Goal: Task Accomplishment & Management: Manage account settings

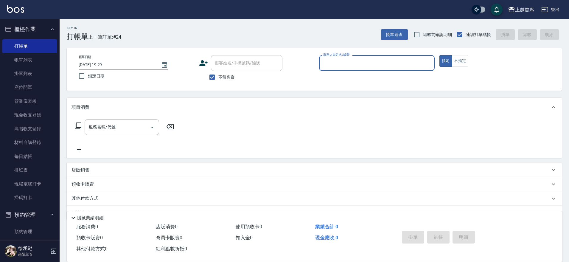
scroll to position [12, 0]
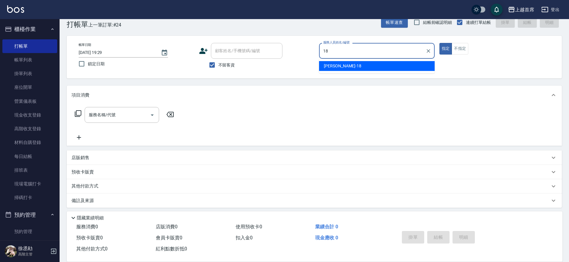
type input "Linda-18"
type button "true"
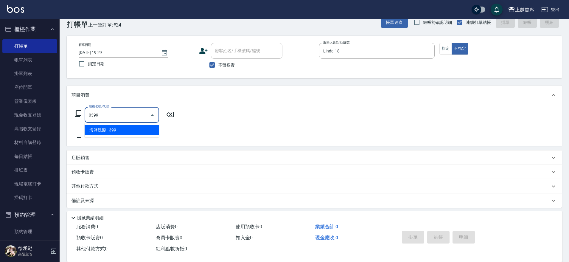
type input "海鹽洗髮(0399)"
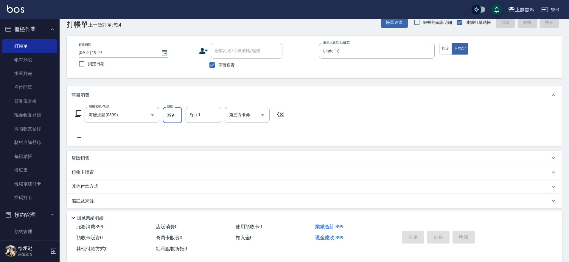
type input "[DATE] 20:45"
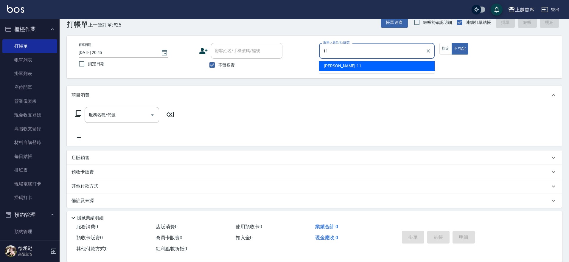
type input "[PERSON_NAME]-11"
type button "false"
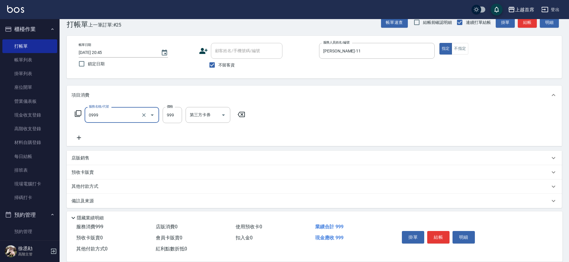
type input "REVIVRE(0999)"
type input "1200"
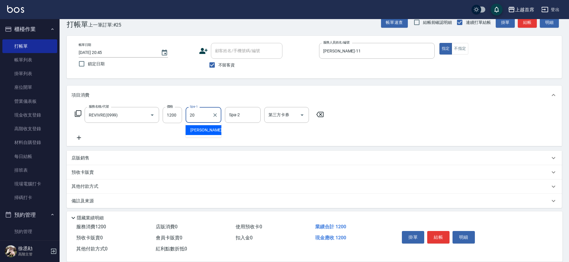
type input "[PERSON_NAME]-20"
click at [283, 119] on input "第三方卡券" at bounding box center [282, 115] width 30 height 10
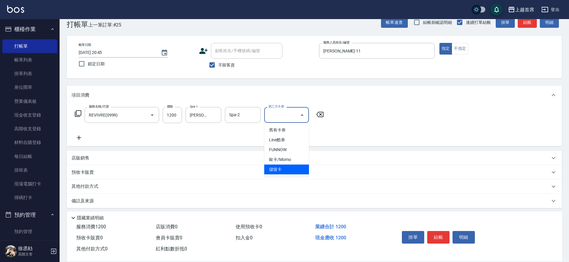
click at [285, 170] on span "儲值卡" at bounding box center [286, 169] width 45 height 10
type input "儲值卡"
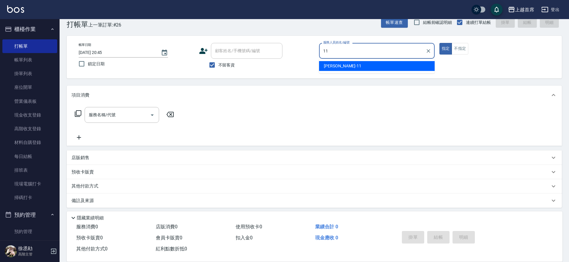
type input "[PERSON_NAME]-11"
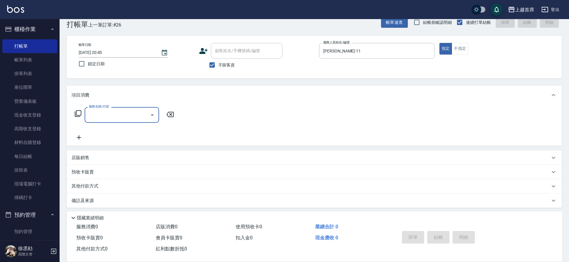
type input "2"
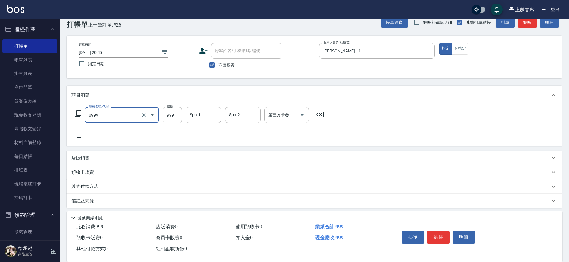
type input "REVIVRE(0999)"
type input "1200"
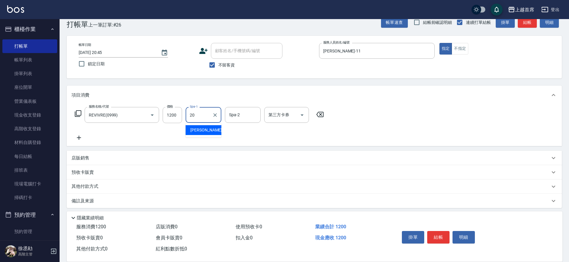
type input "[PERSON_NAME]-20"
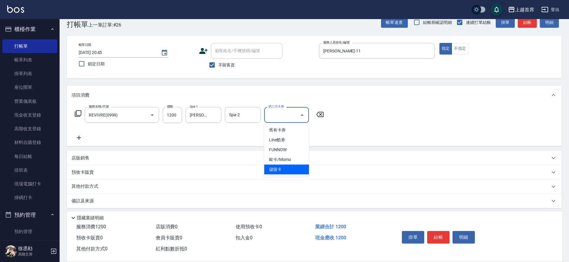
type input "儲值卡"
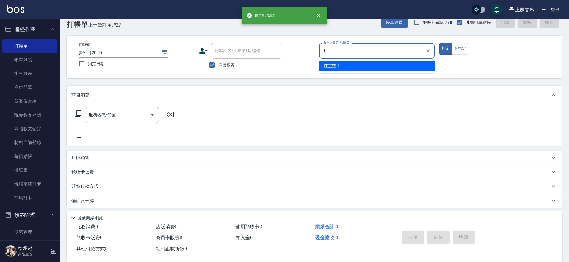
type input "[PERSON_NAME]-1"
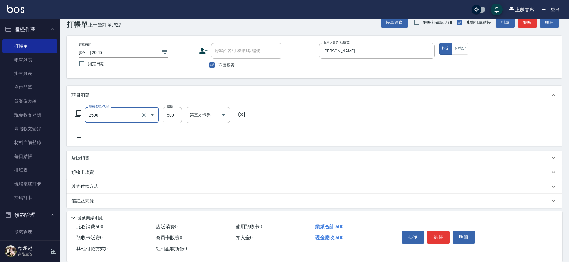
type input "海鹽洗剪500(2500)"
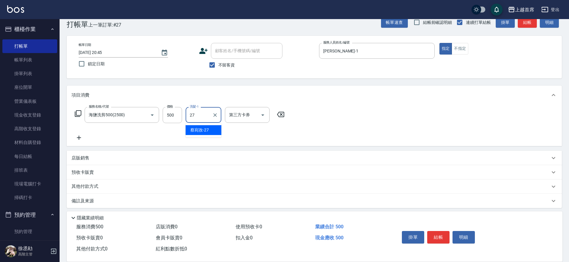
type input "[PERSON_NAME]-27"
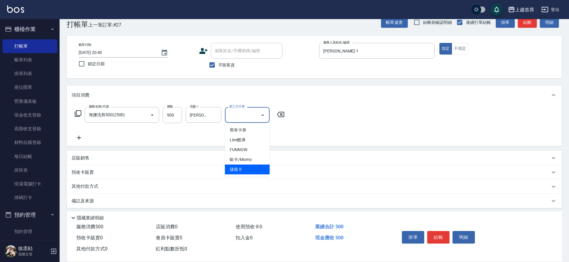
type input "儲值卡"
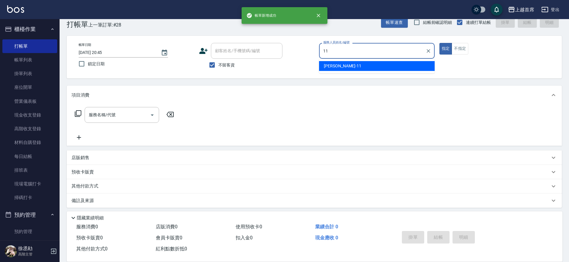
type input "[PERSON_NAME]-11"
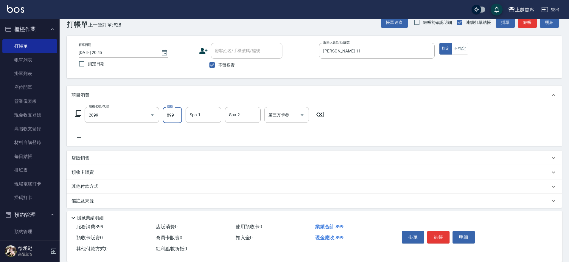
type input "899洗剪去角質套餐(2899)"
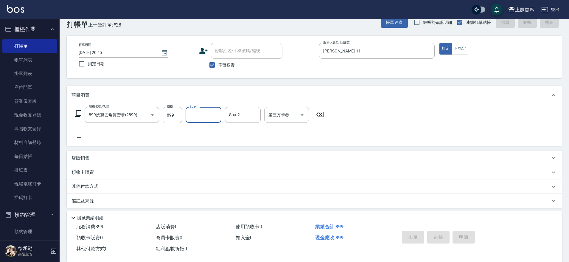
type input "[DATE] 20:46"
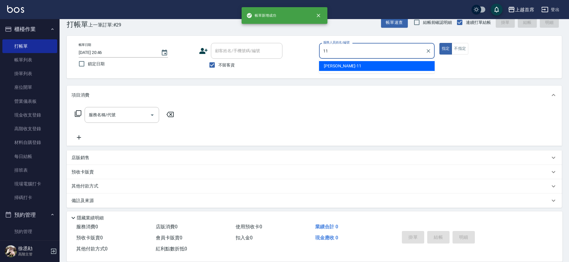
type input "[PERSON_NAME]-11"
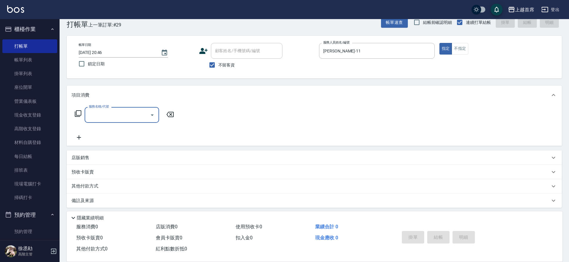
click at [90, 159] on div "店販銷售" at bounding box center [310, 158] width 478 height 6
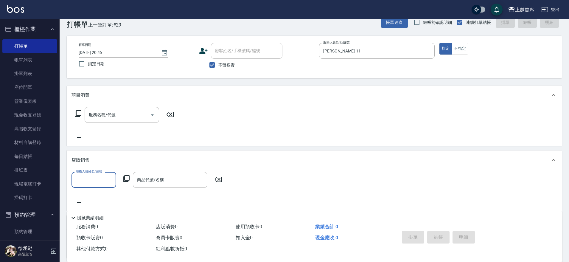
scroll to position [0, 0]
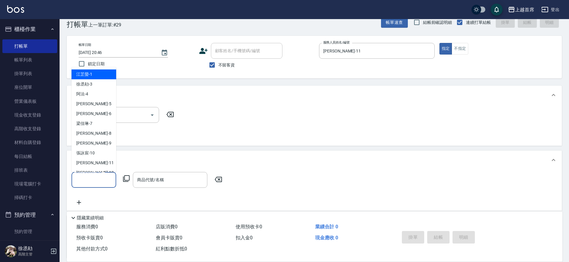
click at [100, 181] on input "服務人員姓名/編號" at bounding box center [93, 180] width 39 height 10
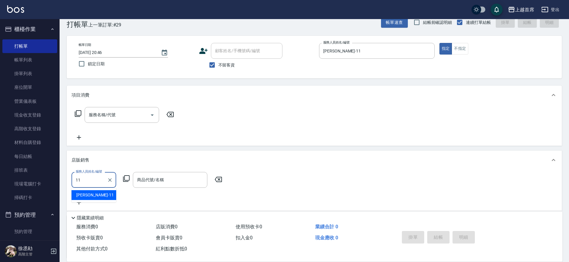
type input "[PERSON_NAME]-11"
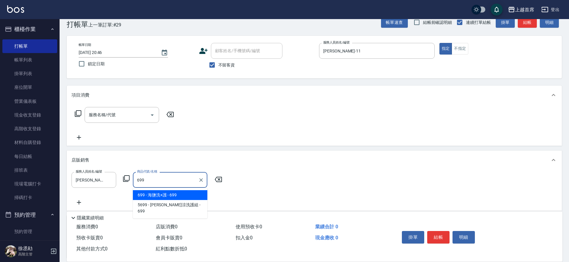
type input "海鹽洗+護"
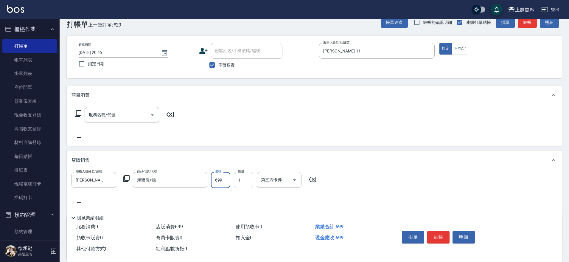
click at [246, 182] on input "1" at bounding box center [243, 180] width 19 height 16
type input "2"
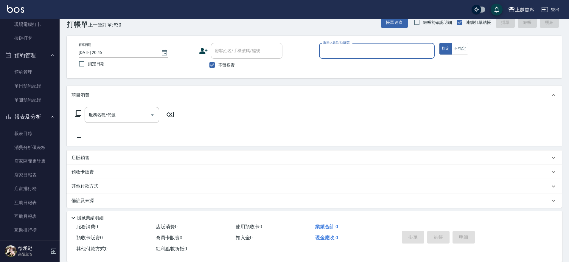
scroll to position [183, 0]
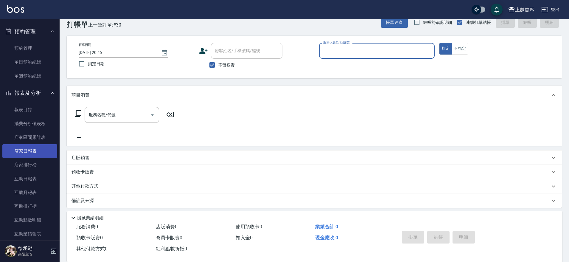
click at [29, 152] on link "店家日報表" at bounding box center [29, 151] width 55 height 14
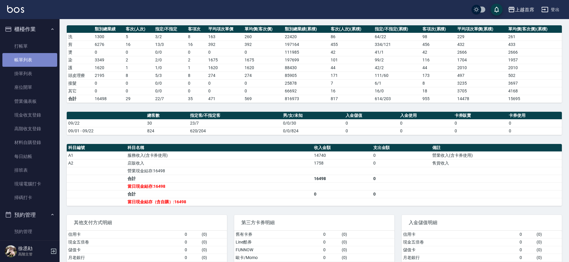
click at [39, 59] on link "帳單列表" at bounding box center [29, 60] width 55 height 14
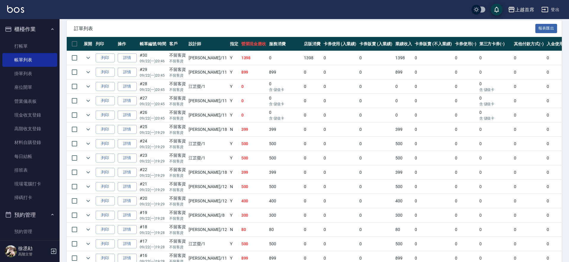
scroll to position [127, 0]
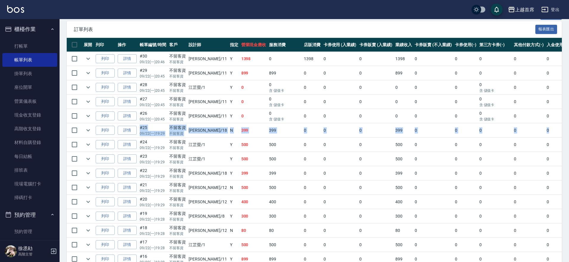
drag, startPoint x: 563, startPoint y: 119, endPoint x: 563, endPoint y: 126, distance: 6.9
click at [563, 126] on div "ORDERS 帳單列表 新開單 [DATE] [DATE] [DATE] [DATE] 設計師編號/姓名 設計師編號/姓名 顧客編號/姓名 顧客編號/姓名 其…" at bounding box center [314, 198] width 509 height 612
click at [567, 119] on div "ORDERS 帳單列表 新開單 [DATE] [DATE] [DATE] [DATE] 設計師編號/姓名 設計師編號/姓名 顧客編號/姓名 顧客編號/姓名 其…" at bounding box center [314, 198] width 509 height 612
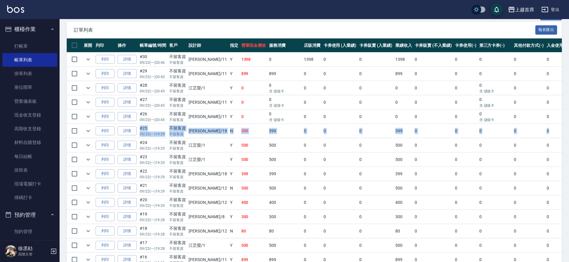
scroll to position [115, 0]
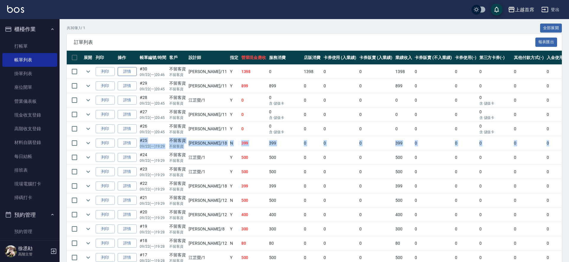
click at [124, 70] on link "詳情" at bounding box center [127, 71] width 19 height 9
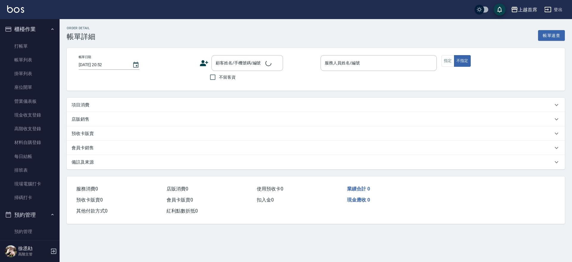
type input "[DATE] 20:46"
checkbox input "true"
type input "[PERSON_NAME]-11"
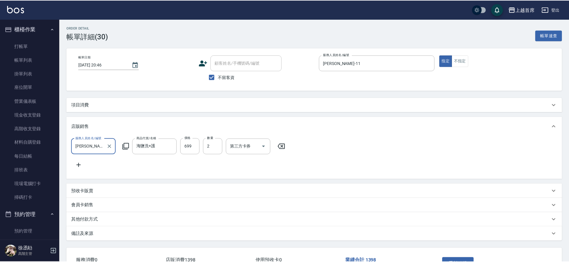
scroll to position [10, 0]
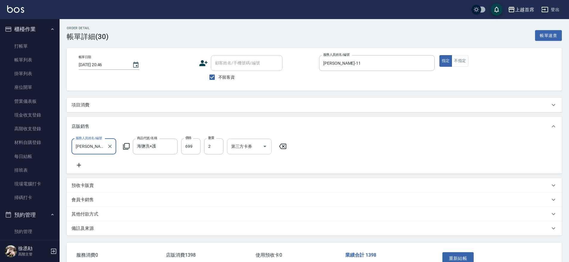
click at [255, 146] on input "第三方卡券" at bounding box center [245, 146] width 30 height 10
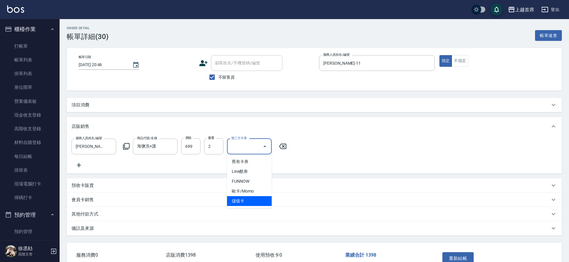
click at [259, 203] on span "儲值卡" at bounding box center [249, 201] width 45 height 10
type input "儲值卡"
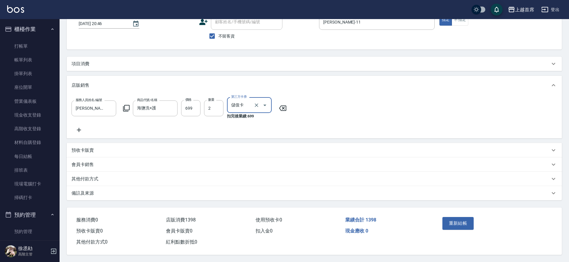
scroll to position [49, 0]
click at [458, 222] on button "重新結帳" at bounding box center [458, 223] width 32 height 13
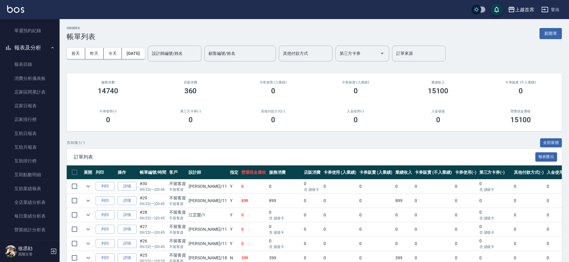
scroll to position [237, 0]
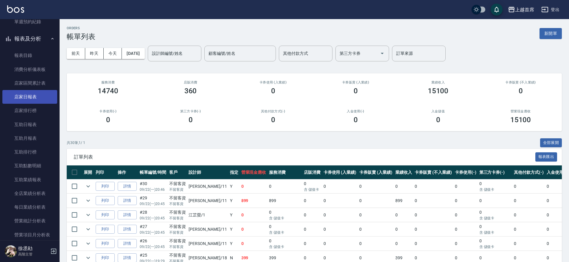
click at [38, 98] on link "店家日報表" at bounding box center [29, 97] width 55 height 14
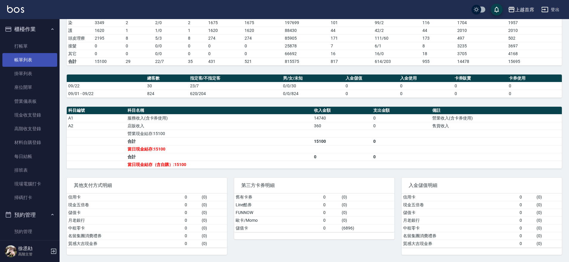
click at [32, 55] on link "帳單列表" at bounding box center [29, 60] width 55 height 14
click at [38, 65] on link "帳單列表" at bounding box center [29, 60] width 55 height 14
click at [39, 66] on link "帳單列表" at bounding box center [29, 60] width 55 height 14
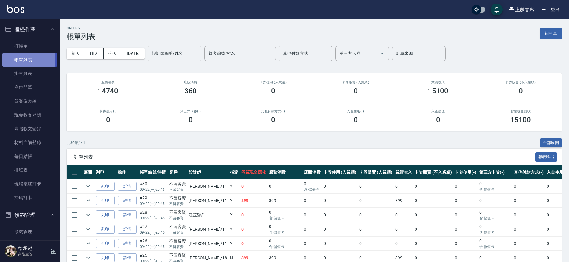
click at [28, 60] on link "帳單列表" at bounding box center [29, 60] width 55 height 14
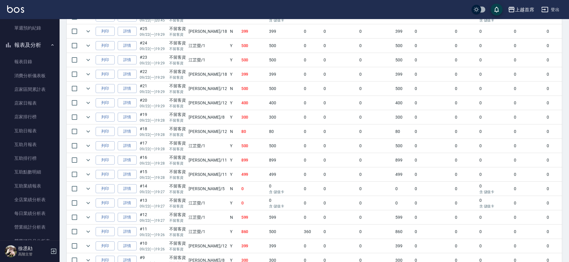
scroll to position [243, 0]
drag, startPoint x: 56, startPoint y: 124, endPoint x: 58, endPoint y: 132, distance: 8.5
click at [58, 132] on nav "櫃檯作業 打帳單 帳單列表 掛單列表 座位開單 營業儀表板 現金收支登錄 高階收支登錄 材料自購登錄 每日結帳 排班表 現場電腦打卡 掃碼打卡 預約管理 預約…" at bounding box center [30, 129] width 60 height 221
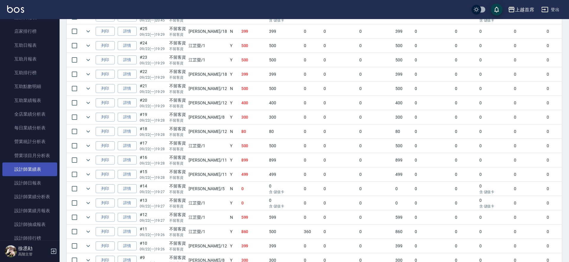
scroll to position [323, 0]
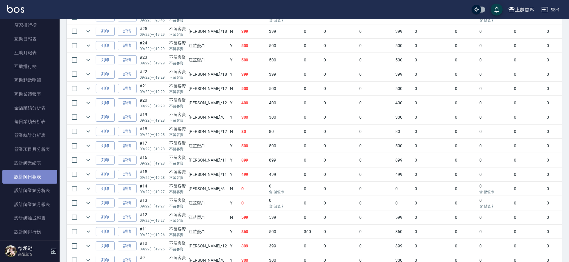
click at [35, 178] on link "設計師日報表" at bounding box center [29, 177] width 55 height 14
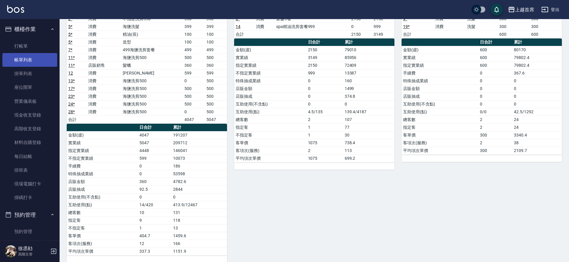
click at [34, 59] on link "帳單列表" at bounding box center [29, 60] width 55 height 14
click at [34, 57] on link "帳單列表" at bounding box center [29, 60] width 55 height 14
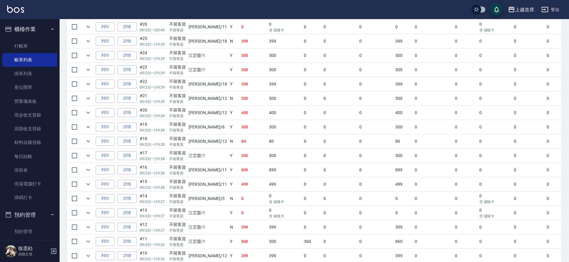
scroll to position [186, 0]
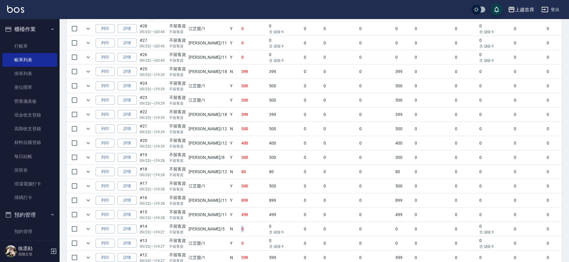
drag, startPoint x: 222, startPoint y: 230, endPoint x: 233, endPoint y: 229, distance: 11.1
click at [233, 229] on tr "列印 詳情 #14 09/22 (一) 19:27 不留客資 不留客資 [PERSON_NAME] /5 N 0 0 含 儲值卡 0 0 0 0 0 0 0 …" at bounding box center [333, 229] width 533 height 14
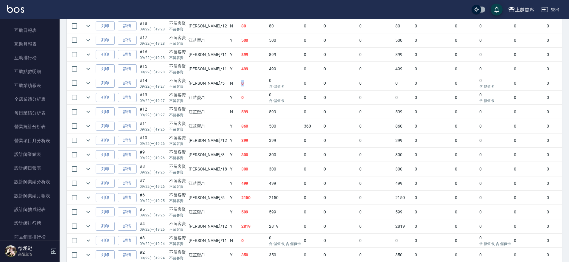
scroll to position [333, 0]
click at [26, 167] on link "設計師日報表" at bounding box center [29, 167] width 55 height 14
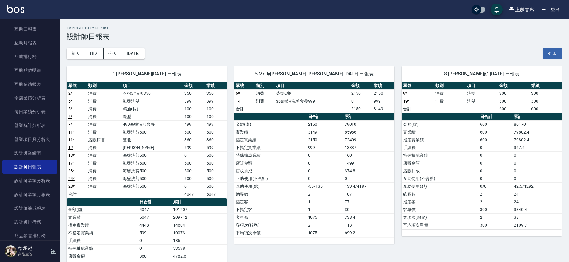
drag, startPoint x: 113, startPoint y: 51, endPoint x: 138, endPoint y: 62, distance: 26.5
click at [114, 51] on button "今天" at bounding box center [113, 53] width 18 height 11
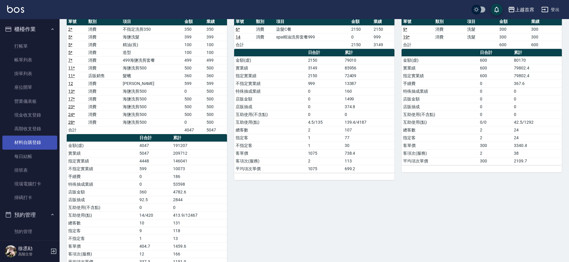
scroll to position [37, 0]
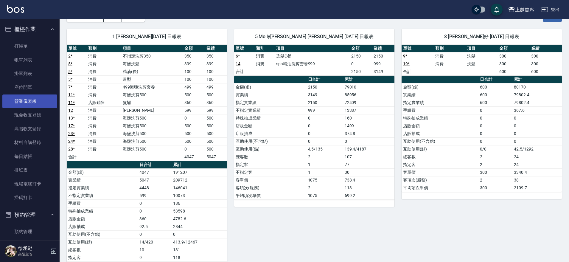
drag, startPoint x: 60, startPoint y: 67, endPoint x: 46, endPoint y: 100, distance: 35.8
click at [46, 100] on div "櫃檯作業 打帳單 帳單列表 掛單列表 座位開單 營業儀表板 現金收支登錄 高階收支登錄 材料自購登錄 每日結帳 排班表 現場電腦打卡 掃碼打卡 預約管理 預約…" at bounding box center [30, 140] width 60 height 243
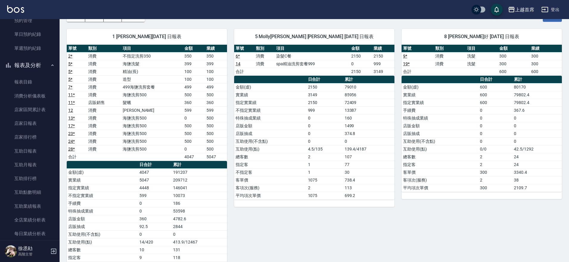
scroll to position [212, 0]
click at [27, 118] on link "店家日報表" at bounding box center [29, 122] width 55 height 14
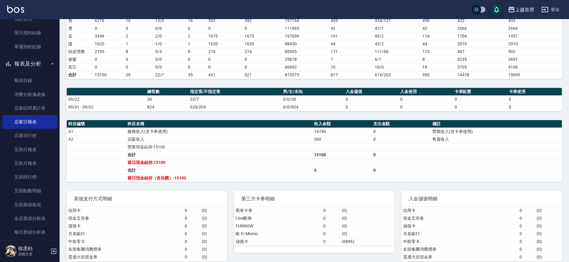
scroll to position [116, 0]
